Goal: Task Accomplishment & Management: Manage account settings

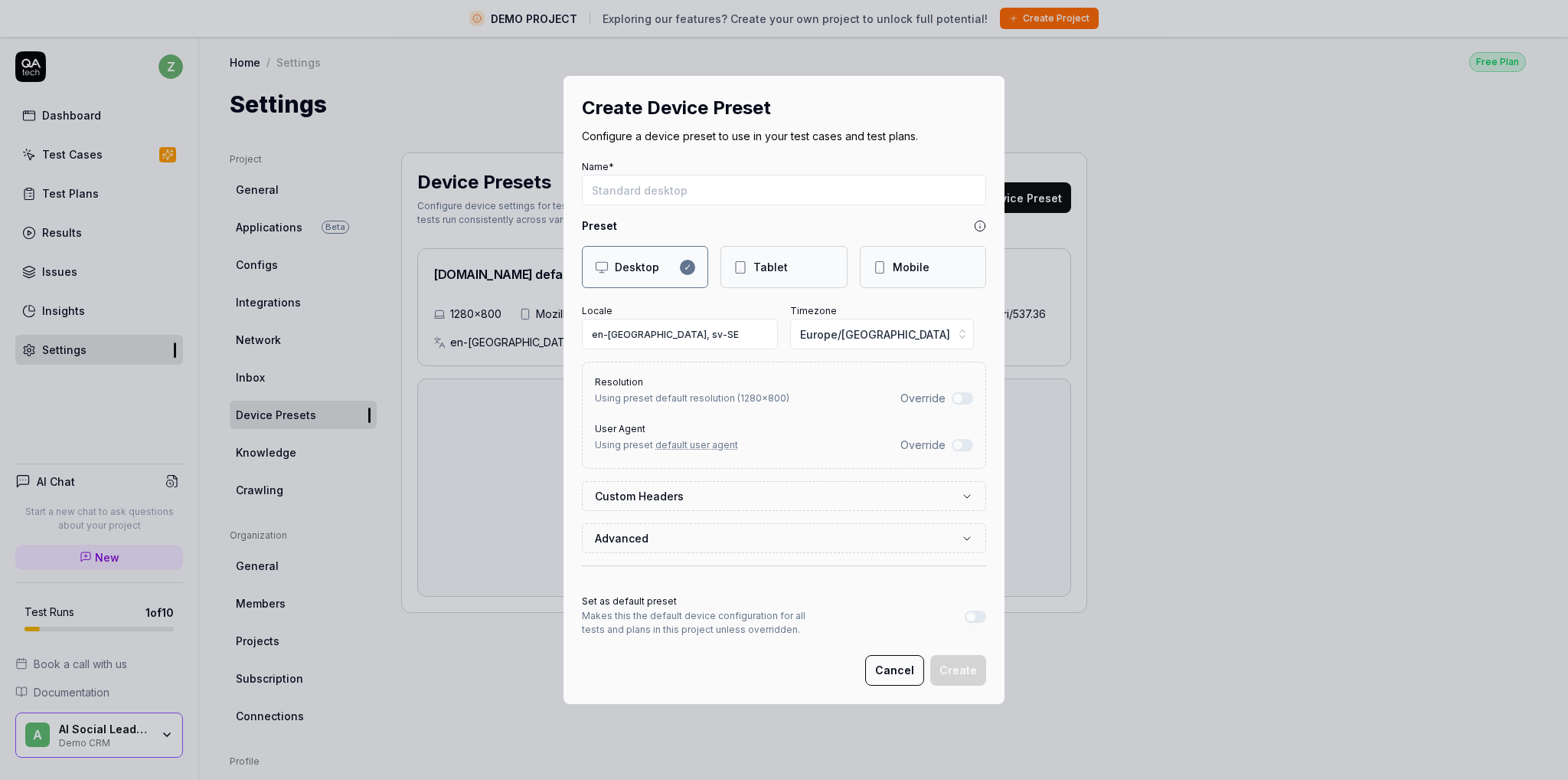
click at [904, 672] on button "Cancel" at bounding box center [894, 669] width 59 height 31
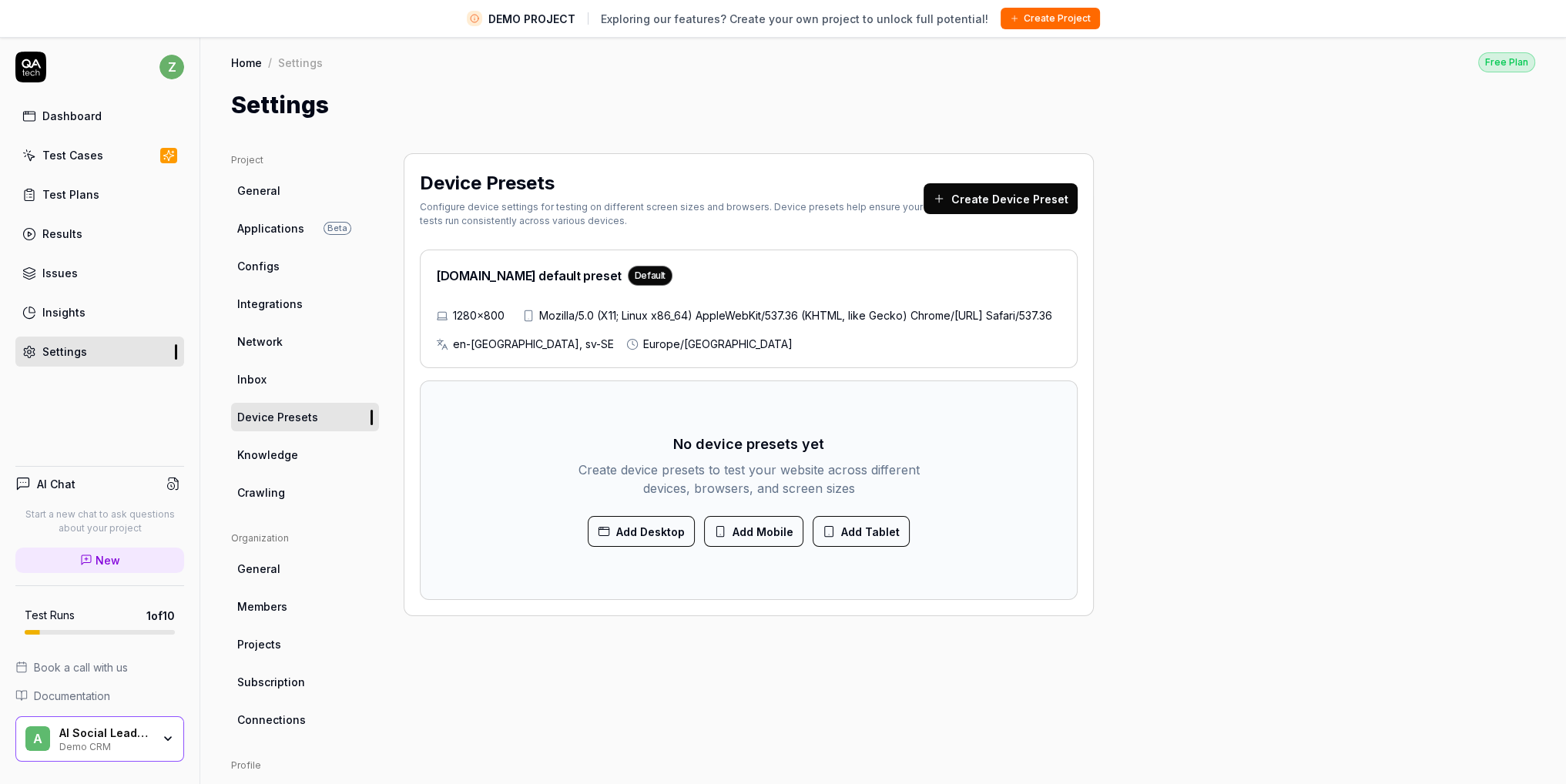
click at [656, 547] on button "Add Desktop" at bounding box center [641, 531] width 107 height 31
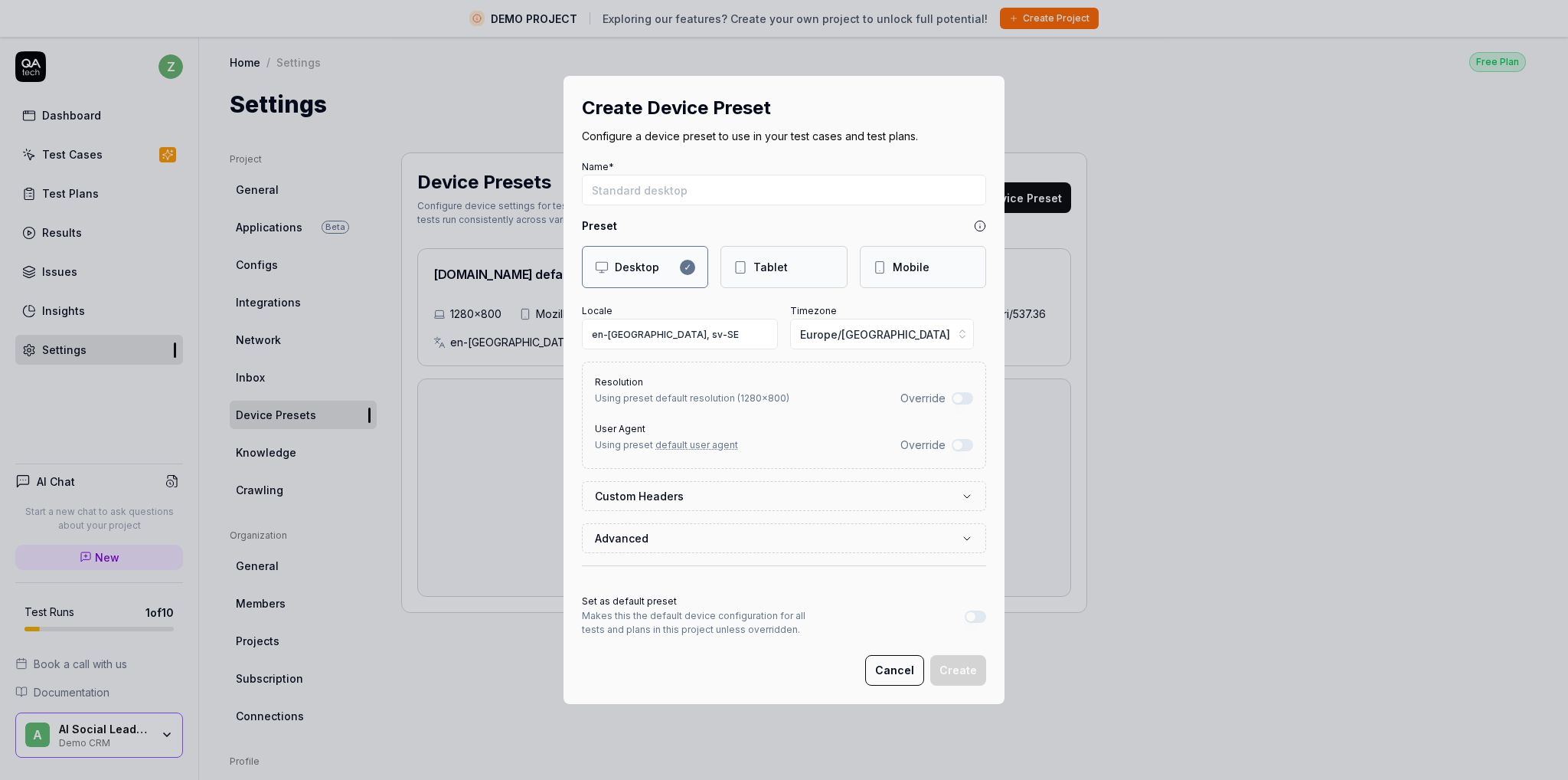
click at [698, 188] on input "Name*" at bounding box center [784, 189] width 404 height 31
click at [749, 491] on label "Custom Headers" at bounding box center [778, 495] width 366 height 16
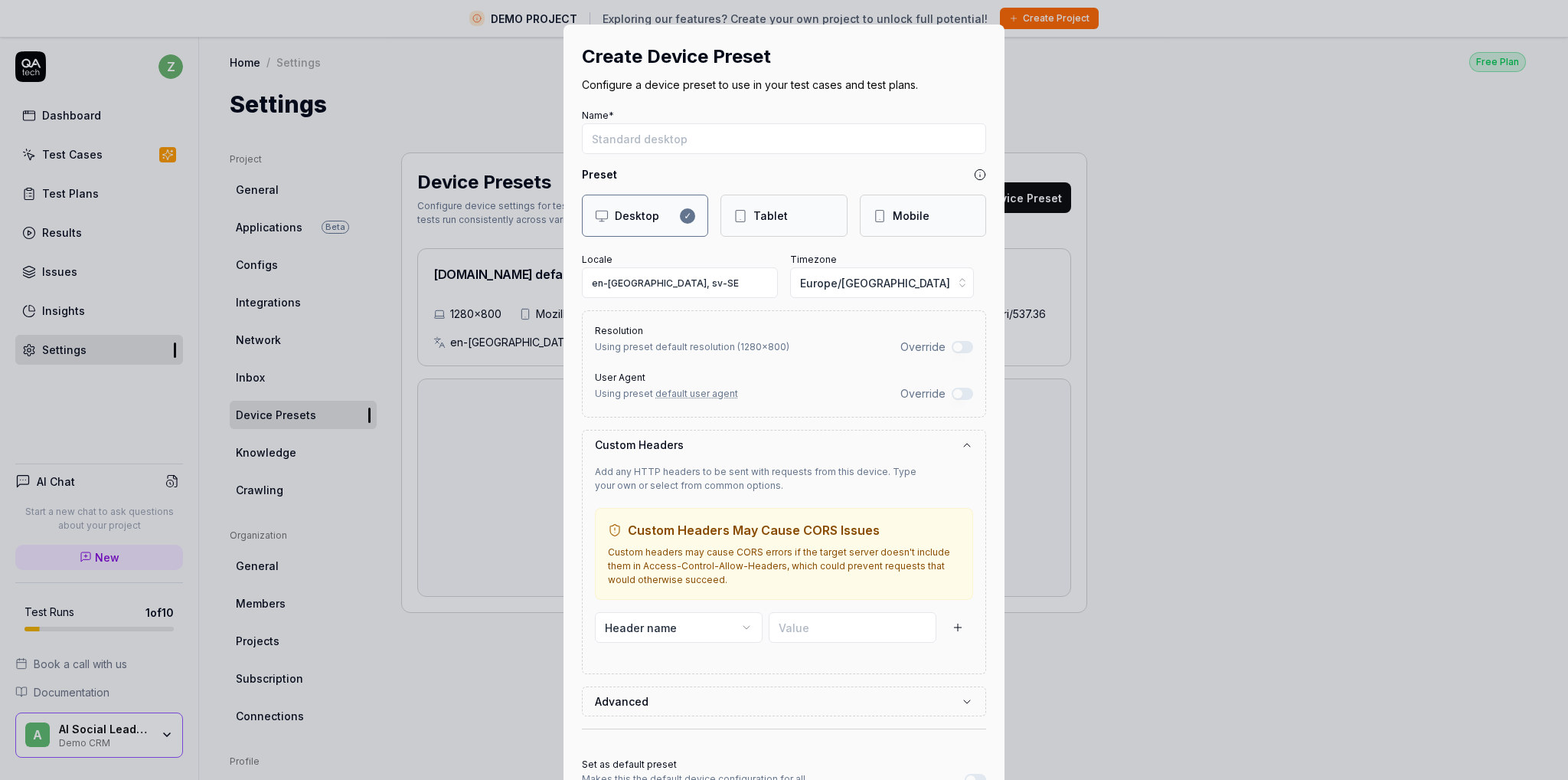
click at [962, 439] on icon "button" at bounding box center [966, 444] width 12 height 12
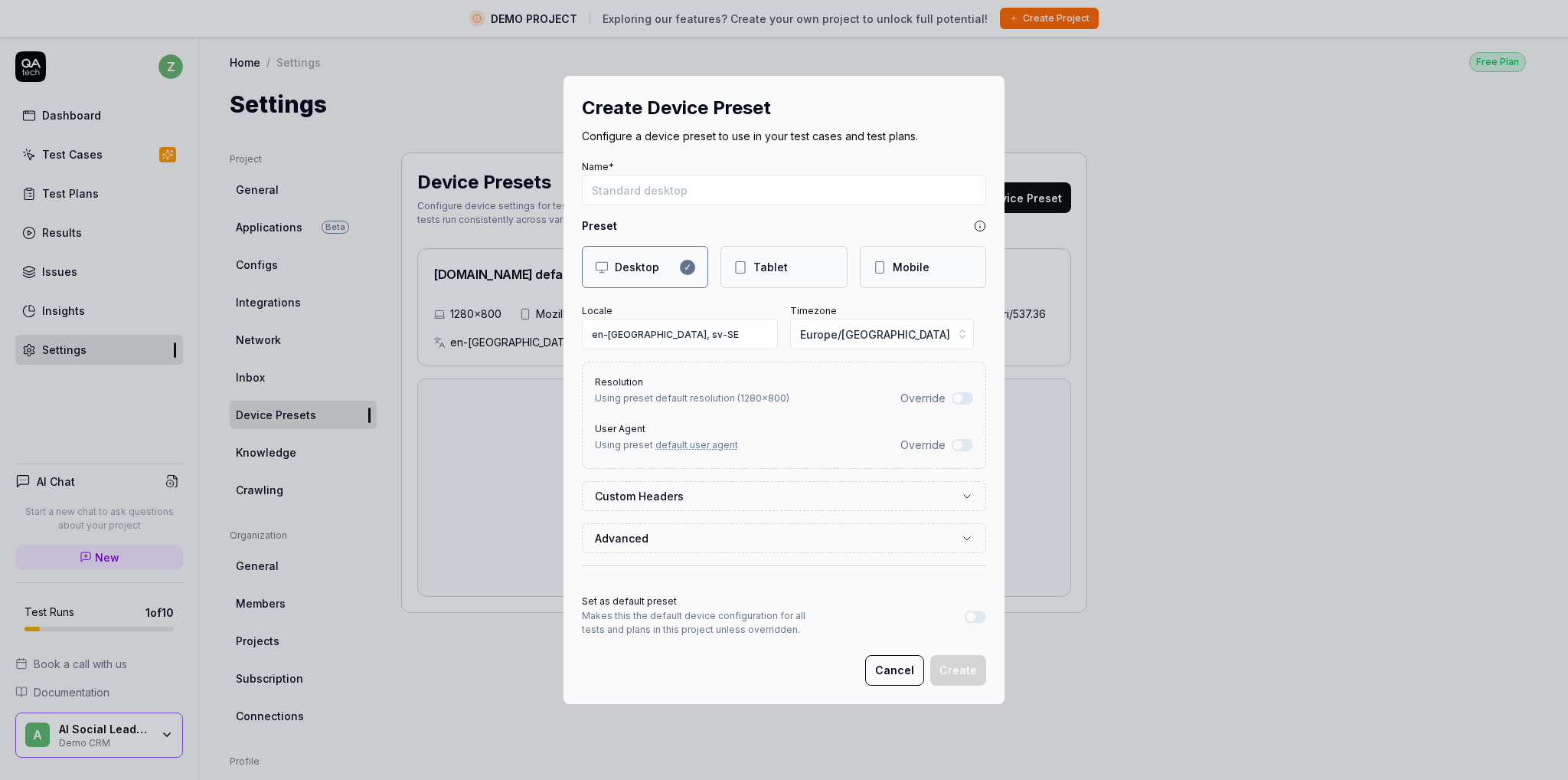
click at [961, 532] on icon "button" at bounding box center [966, 538] width 12 height 12
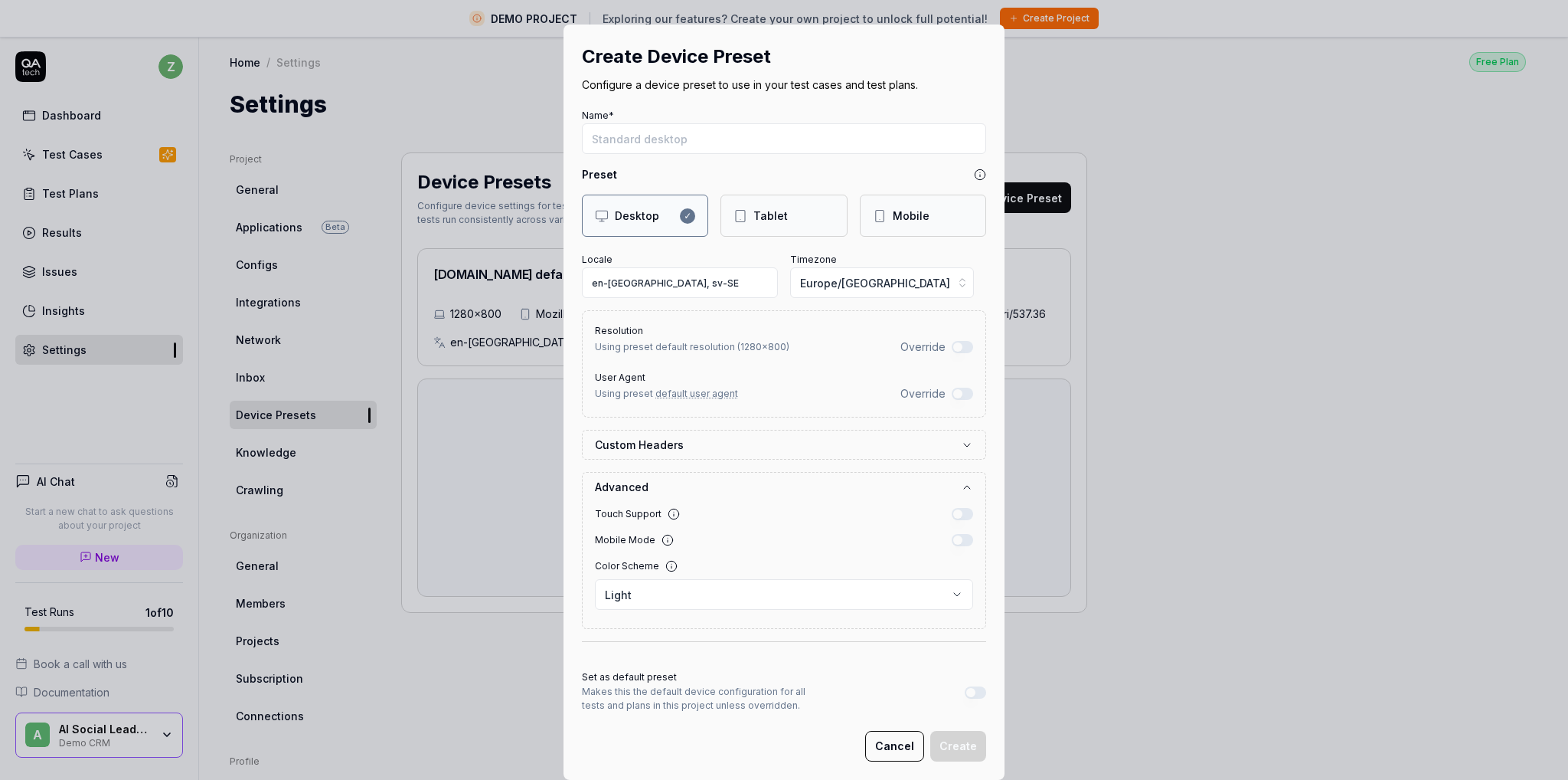
click at [964, 483] on icon "button" at bounding box center [966, 487] width 12 height 12
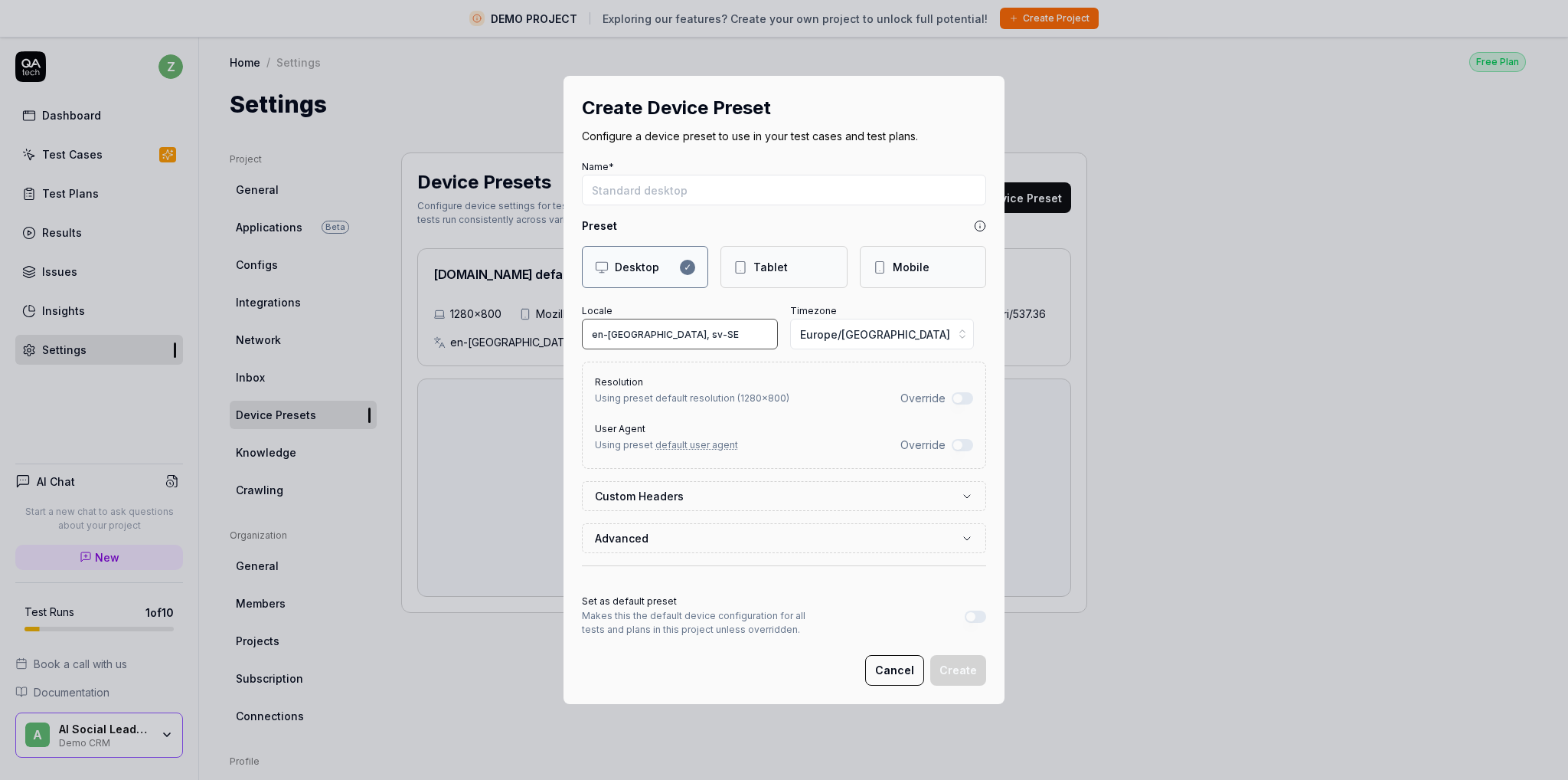
click at [655, 335] on input "en-[GEOGRAPHIC_DATA], sv-SE" at bounding box center [679, 334] width 196 height 31
click at [633, 597] on label "Set as default preset" at bounding box center [629, 601] width 95 height 11
click at [964, 610] on button "Set as default preset" at bounding box center [975, 616] width 22 height 12
click at [650, 598] on label "Set as default preset" at bounding box center [629, 601] width 95 height 11
click at [964, 610] on button "Set as default preset" at bounding box center [975, 616] width 22 height 12
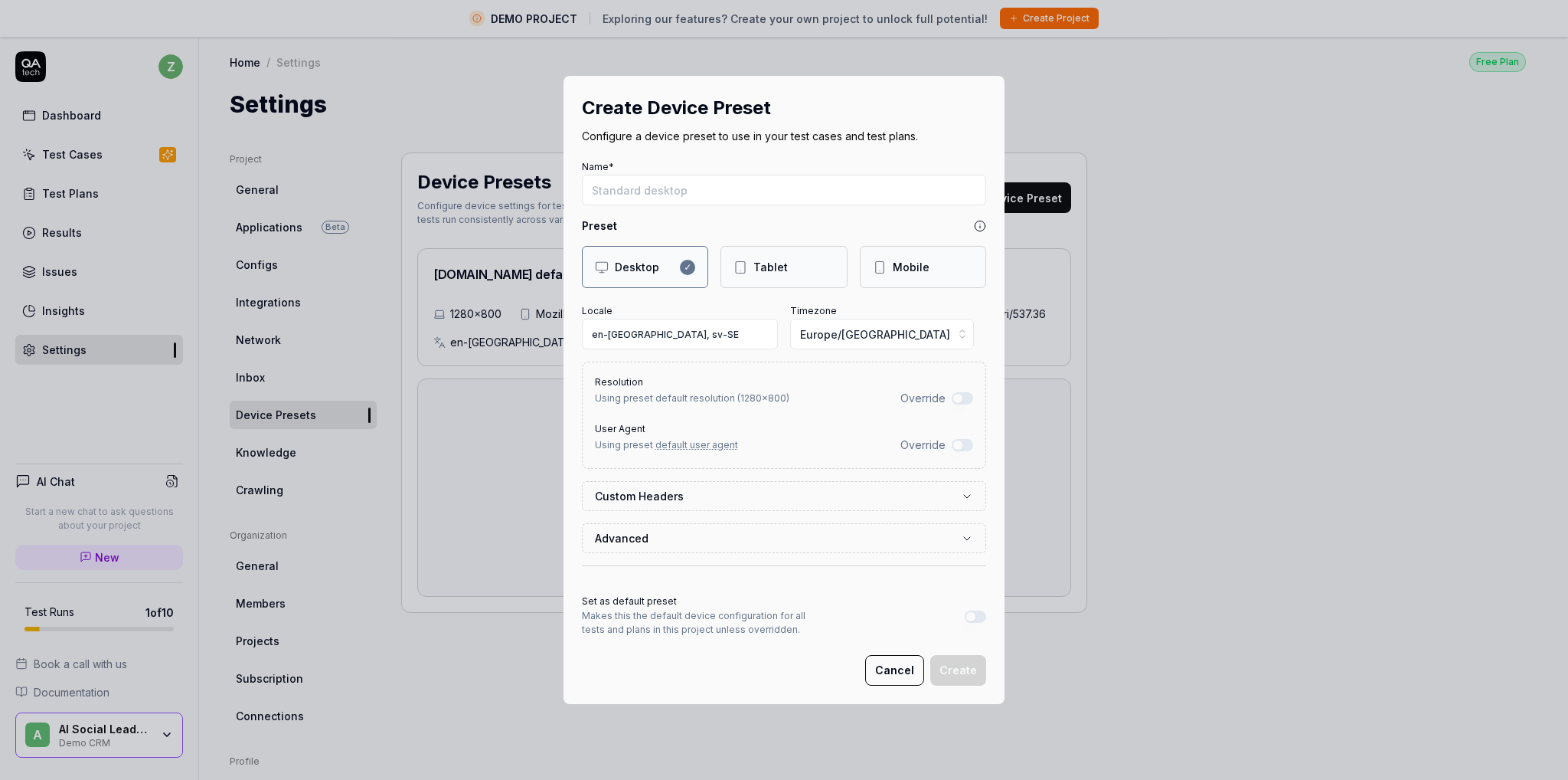
click at [889, 663] on button "Cancel" at bounding box center [894, 669] width 59 height 31
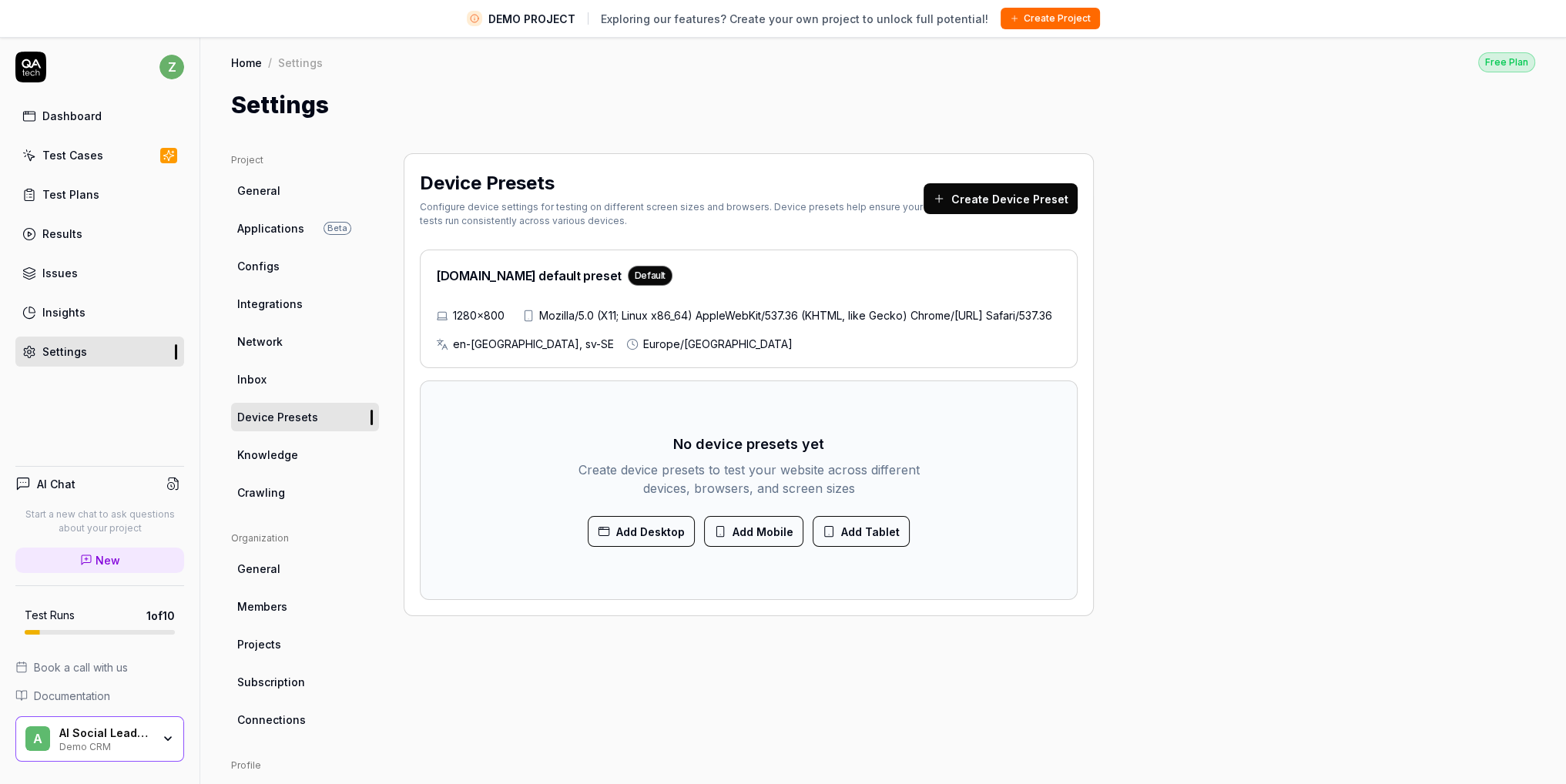
click at [824, 298] on div "[DOMAIN_NAME] default preset Default 1280×800 Mozilla/5.0 (X11; Linux x86_64) A…" at bounding box center [749, 309] width 658 height 119
click at [628, 270] on div "Default" at bounding box center [650, 275] width 44 height 20
click at [680, 351] on div "1280×800 Mozilla/5.0 (X11; Linux x86_64) AppleWebKit/537.36 (KHTML, like Gecko)…" at bounding box center [748, 329] width 625 height 44
click at [1020, 199] on button "Create Device Preset" at bounding box center [1000, 198] width 154 height 31
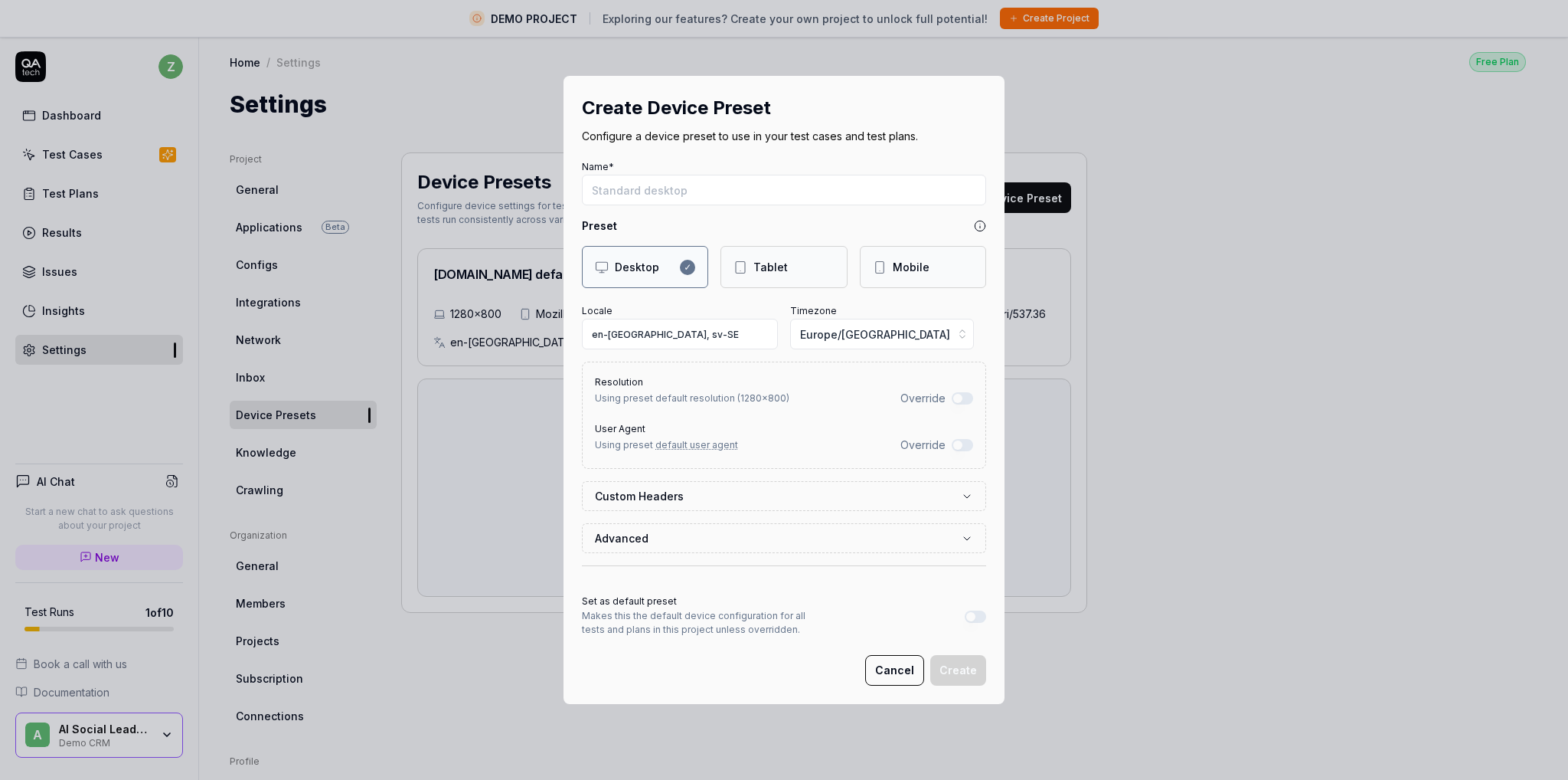
click at [755, 266] on div "Tablet" at bounding box center [770, 266] width 35 height 16
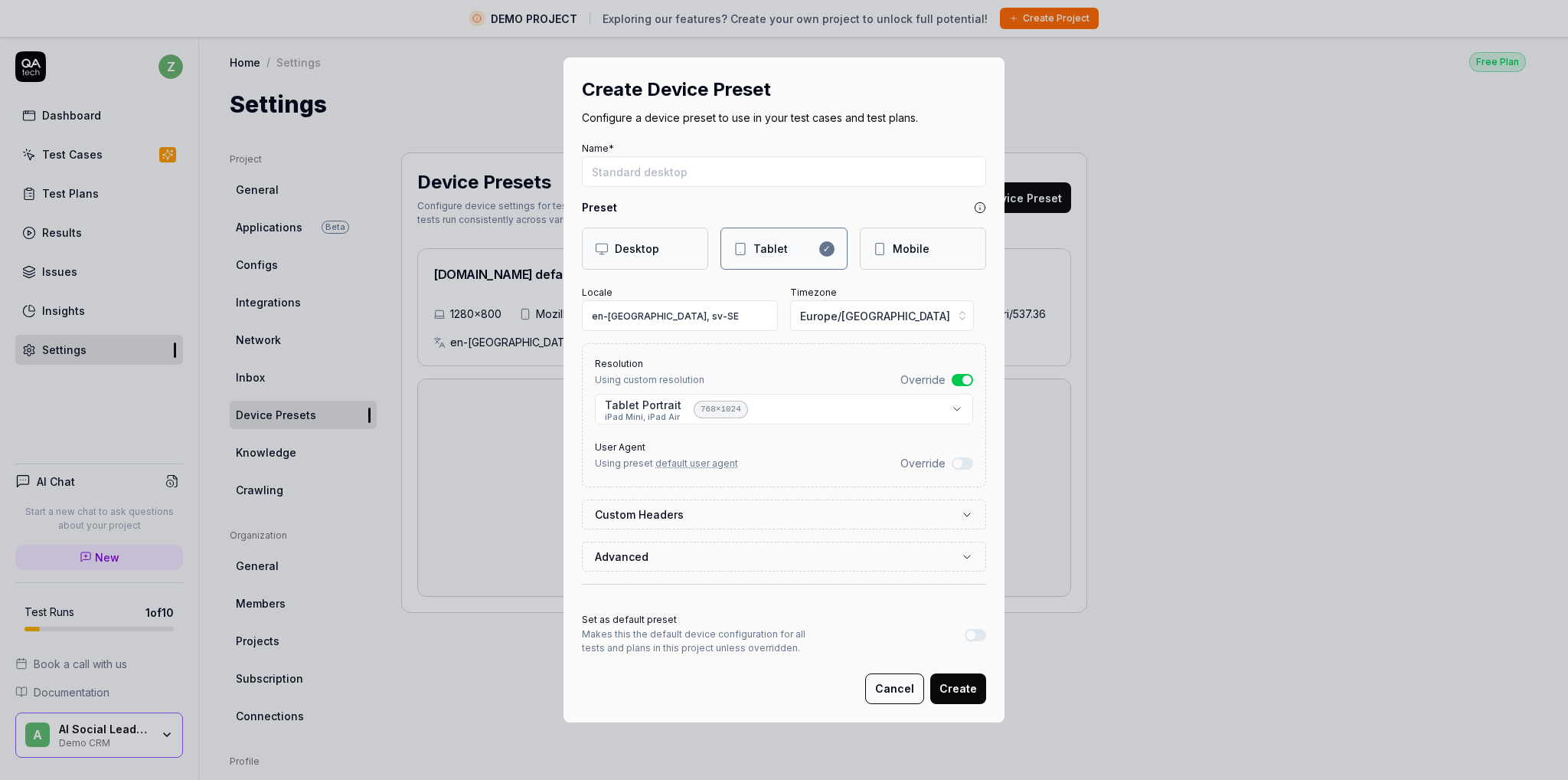
click at [638, 249] on div "Desktop" at bounding box center [636, 248] width 44 height 16
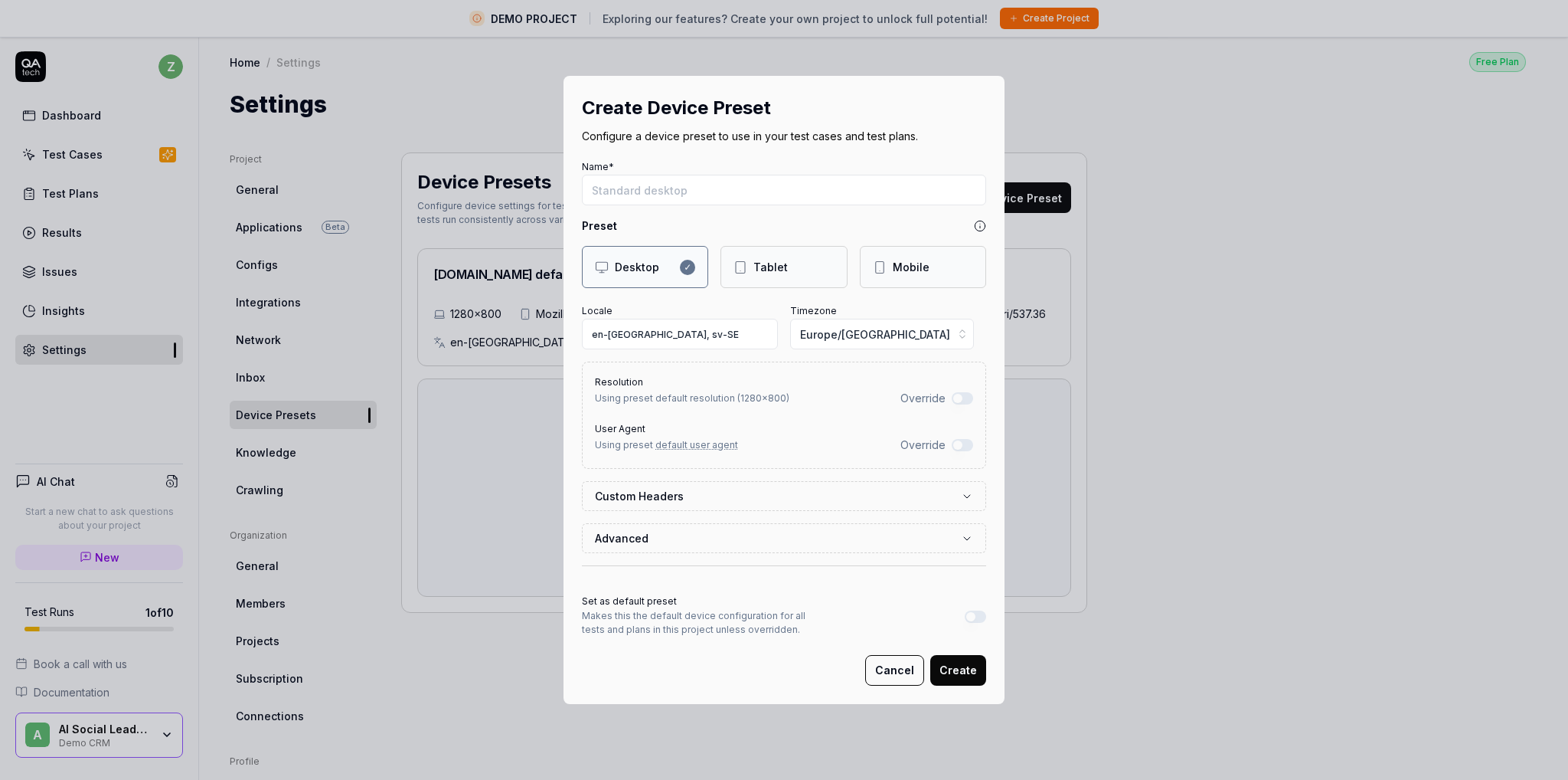
click at [953, 443] on button "Override" at bounding box center [962, 444] width 22 height 12
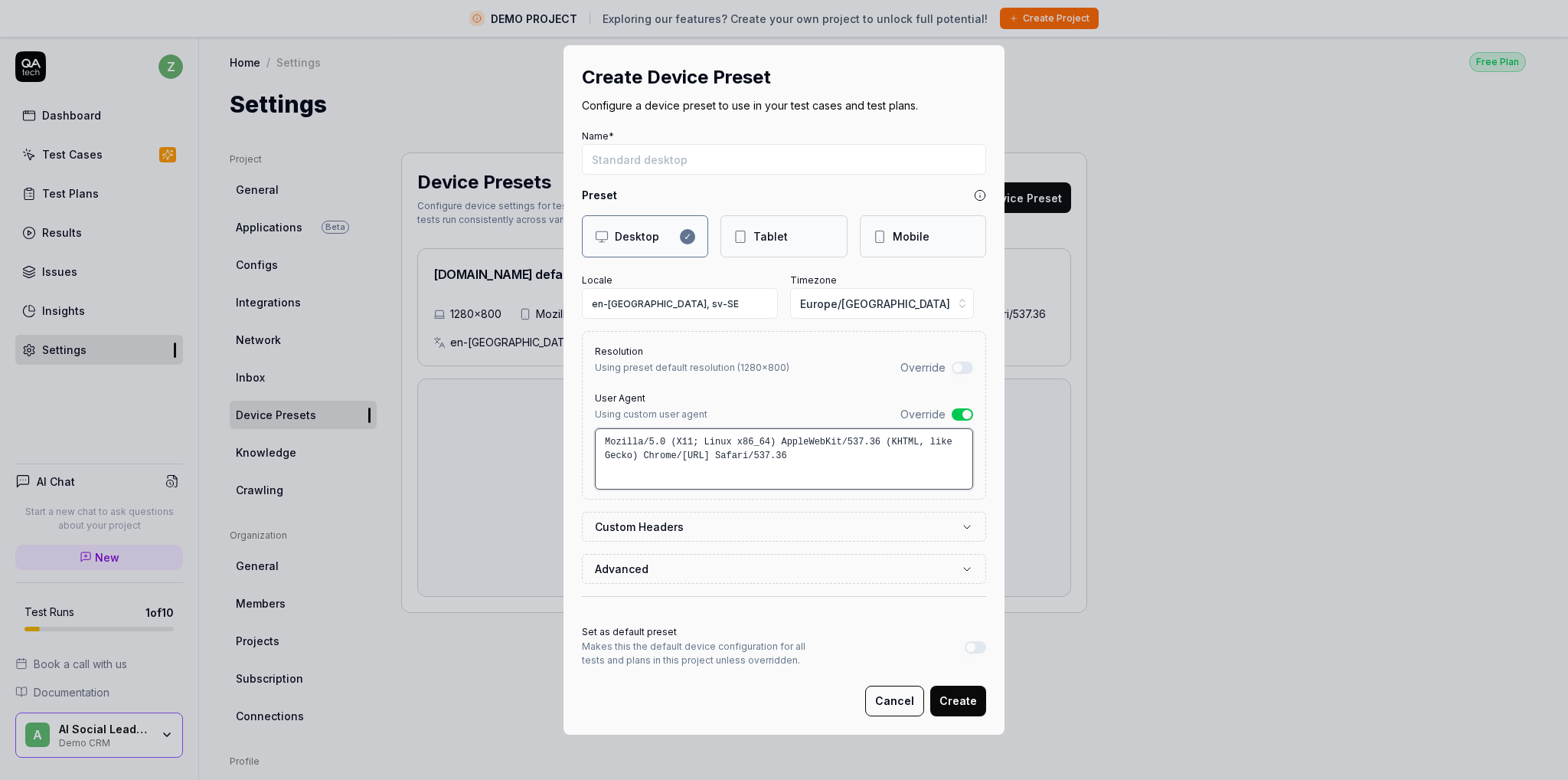
click at [771, 458] on textarea "Mozilla/5.0 (X11; Linux x86_64) AppleWebKit/537.36 (KHTML, like Gecko) Chrome/[…" at bounding box center [784, 458] width 379 height 61
click at [951, 371] on button "Override" at bounding box center [962, 368] width 22 height 12
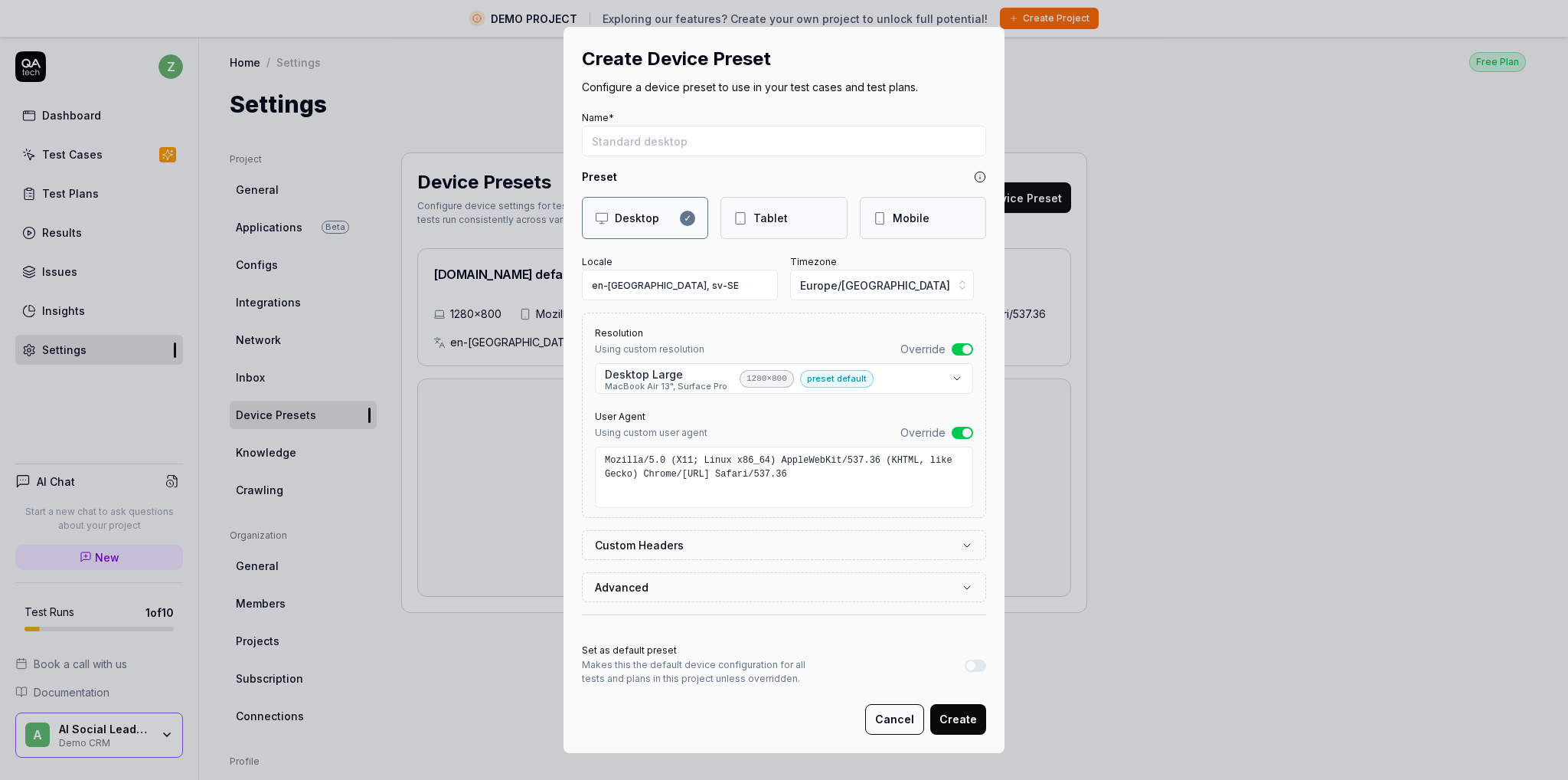
click at [668, 381] on body "DEMO PROJECT Exploring our features? Create your own project to unlock full pot…" at bounding box center [778, 408] width 1557 height 816
click at [784, 483] on textarea "Mozilla/5.0 (X11; Linux x86_64) AppleWebKit/537.36 (KHTML, like Gecko) Chrome/[…" at bounding box center [784, 476] width 379 height 61
click at [915, 583] on button "Advanced" at bounding box center [784, 587] width 379 height 28
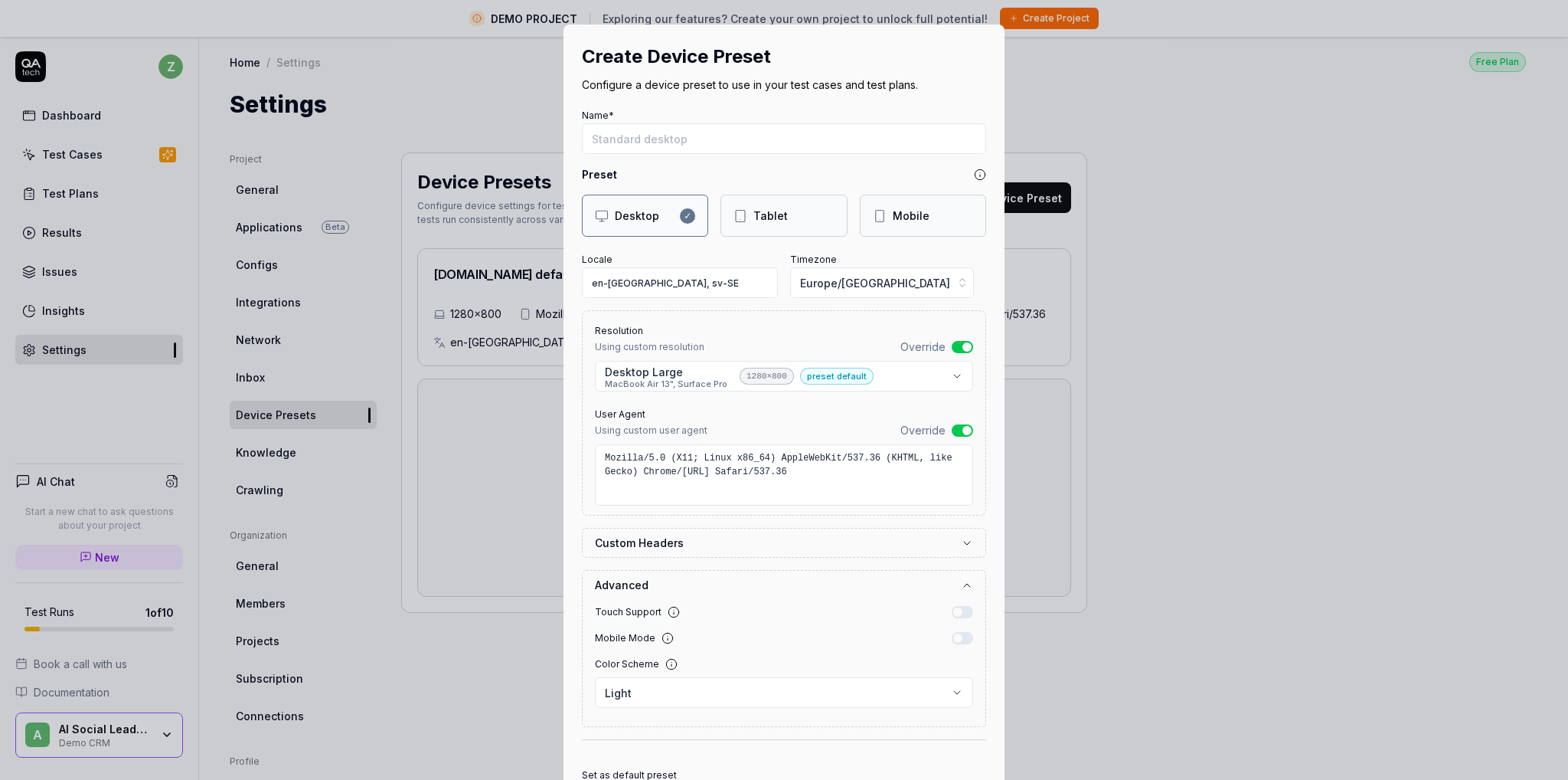
click at [641, 212] on div "Desktop" at bounding box center [636, 215] width 44 height 16
click at [768, 476] on textarea "Mozilla/5.0 (X11; Linux x86_64) AppleWebKit/537.36 (KHTML, like Gecko) Chrome/[…" at bounding box center [784, 474] width 379 height 61
drag, startPoint x: 771, startPoint y: 476, endPoint x: 559, endPoint y: 459, distance: 212.7
click at [563, 459] on div "**********" at bounding box center [784, 451] width 441 height 853
click at [845, 463] on textarea "Mozilla/5.0 (X11; Linux x86_64) AppleWebKit/537.36 (KHTML, like Gecko) Chrome/[…" at bounding box center [784, 474] width 379 height 61
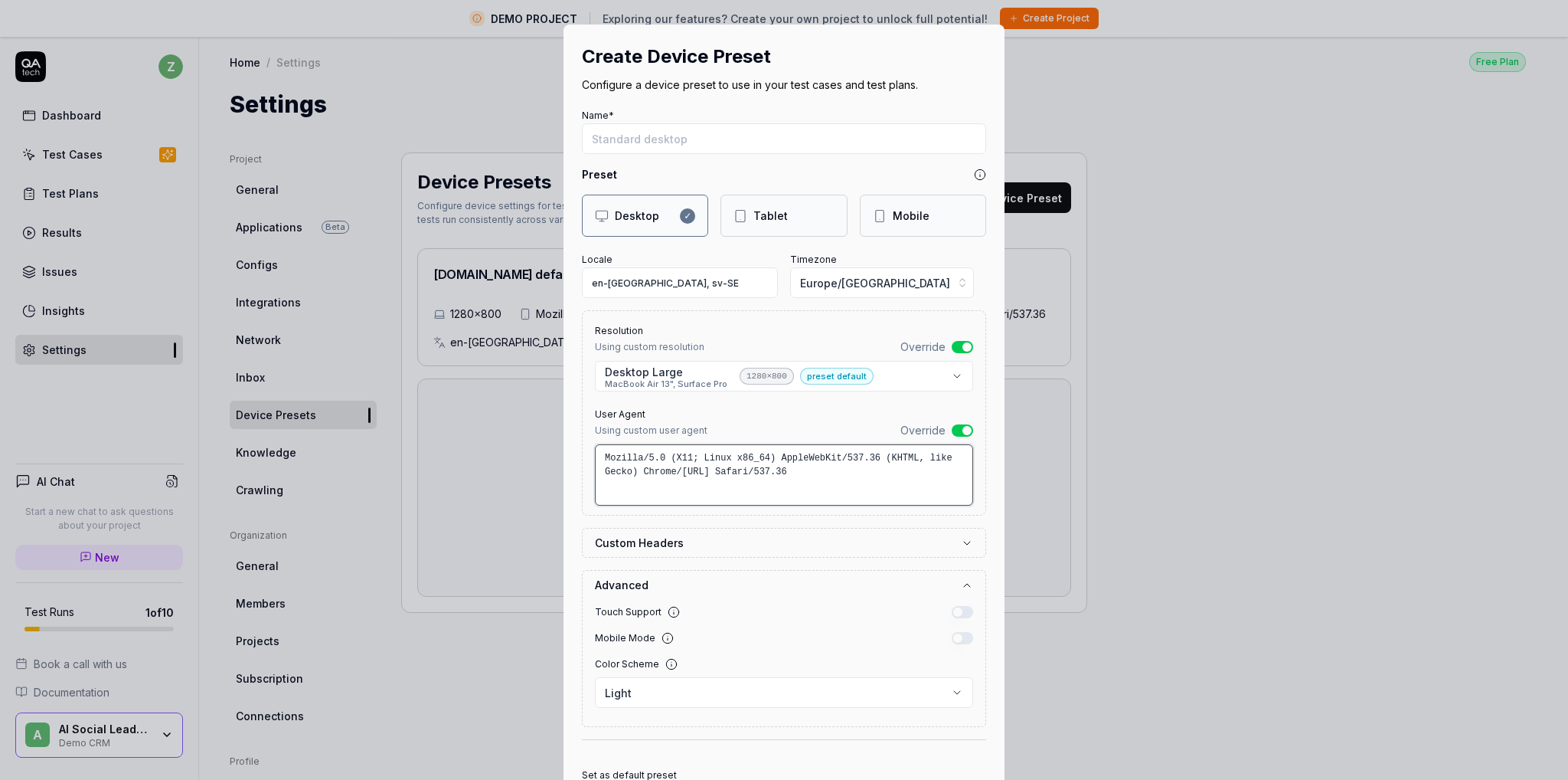
drag, startPoint x: 788, startPoint y: 475, endPoint x: 584, endPoint y: 449, distance: 205.7
click at [584, 449] on div "**********" at bounding box center [784, 412] width 404 height 205
click at [951, 427] on button "Override" at bounding box center [962, 430] width 22 height 12
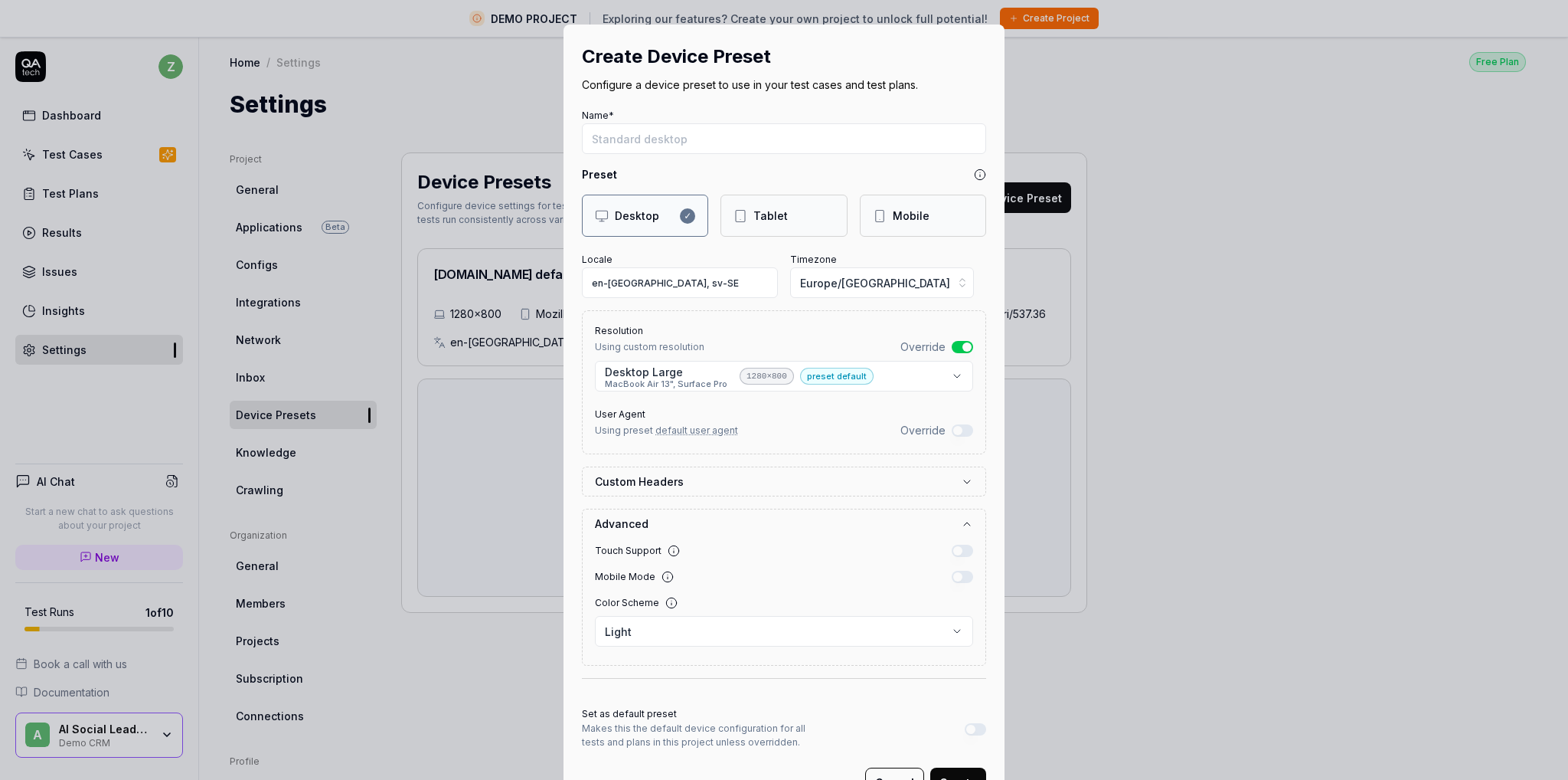
click at [951, 426] on button "Override" at bounding box center [962, 430] width 22 height 12
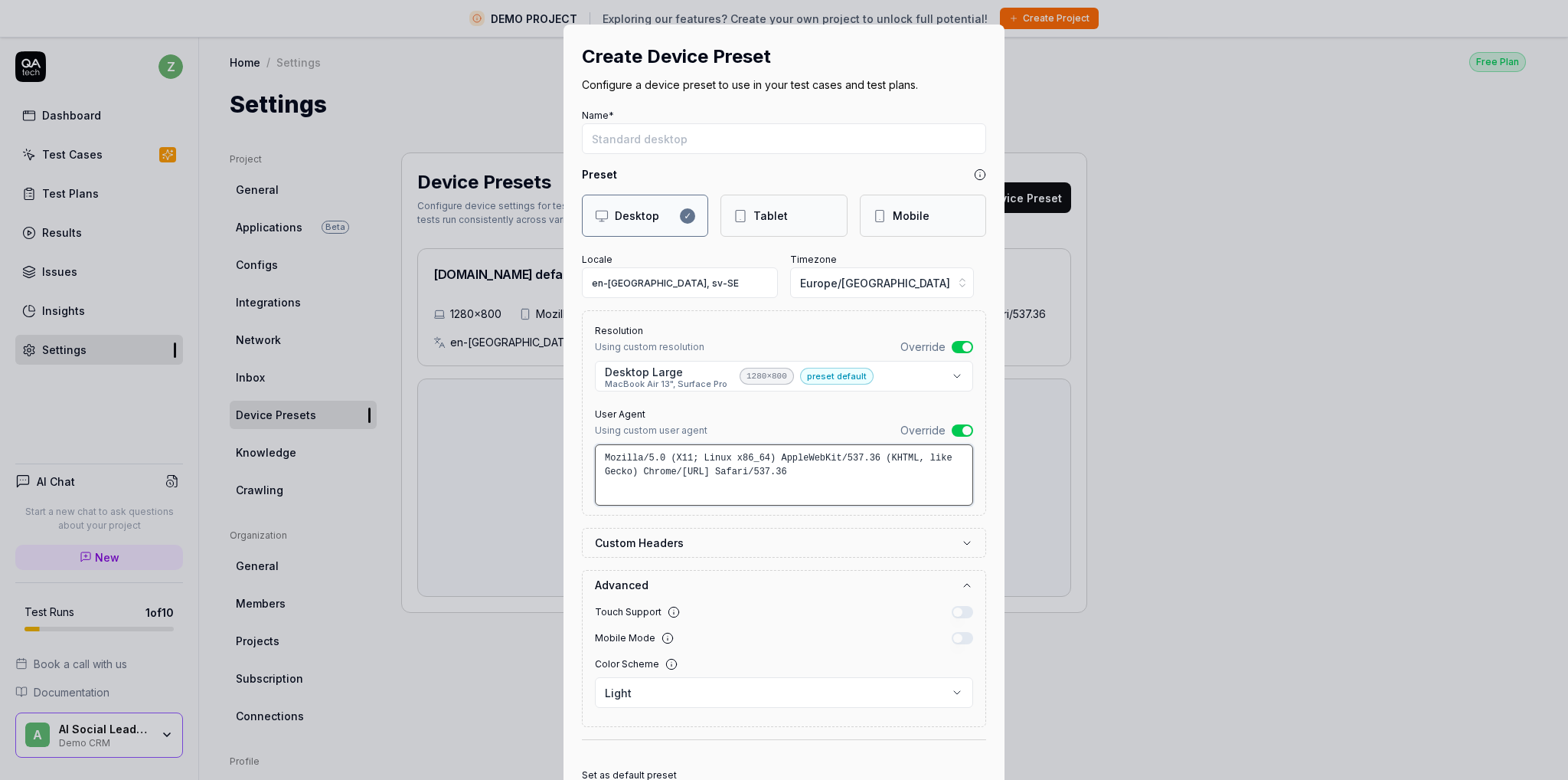
click at [799, 480] on textarea "Mozilla/5.0 (X11; Linux x86_64) AppleWebKit/537.36 (KHTML, like Gecko) Chrome/[…" at bounding box center [784, 474] width 379 height 61
drag, startPoint x: 645, startPoint y: 413, endPoint x: 585, endPoint y: 412, distance: 60.0
click at [585, 412] on div "**********" at bounding box center [784, 412] width 404 height 205
